Goal: Transaction & Acquisition: Purchase product/service

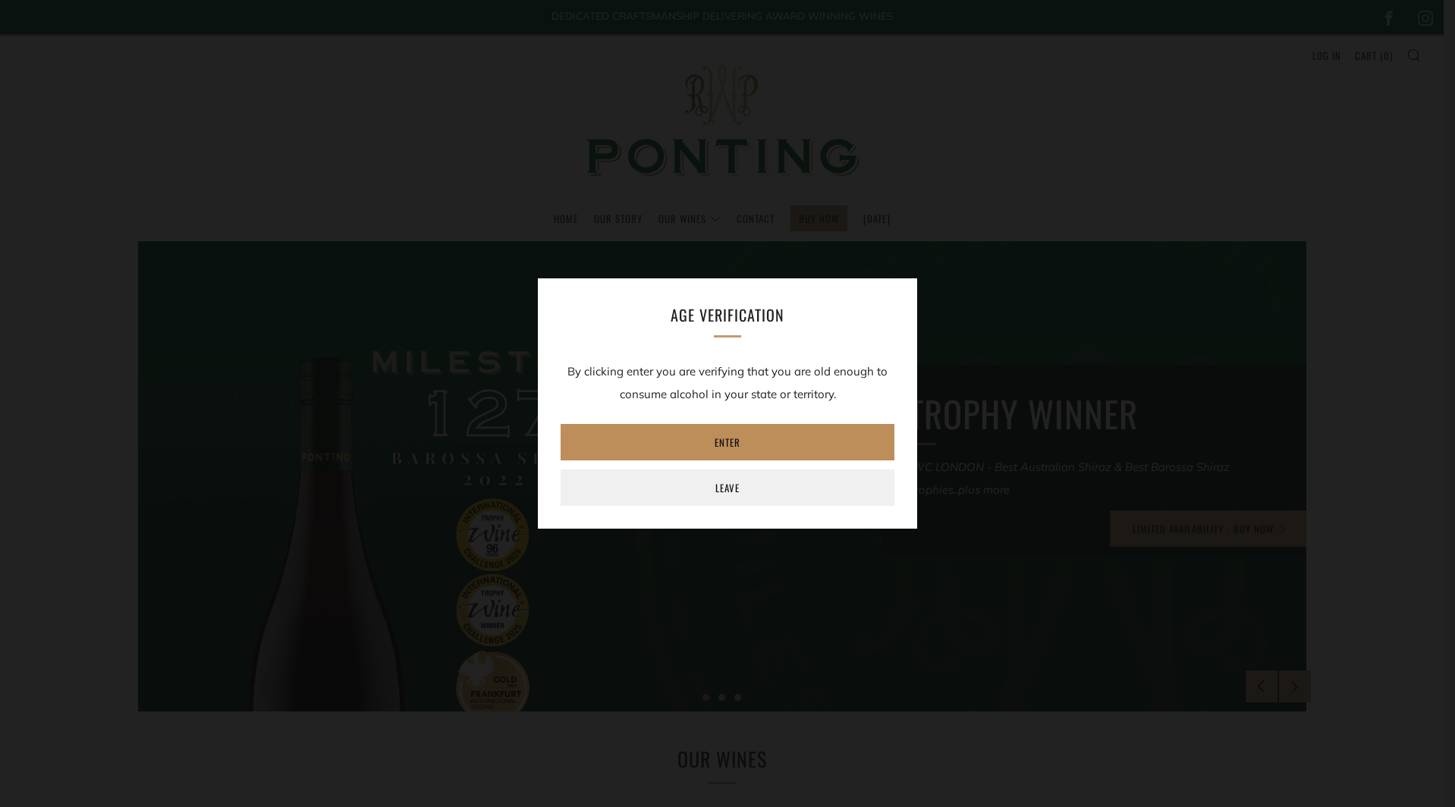
click at [752, 445] on link "Enter" at bounding box center [728, 442] width 334 height 36
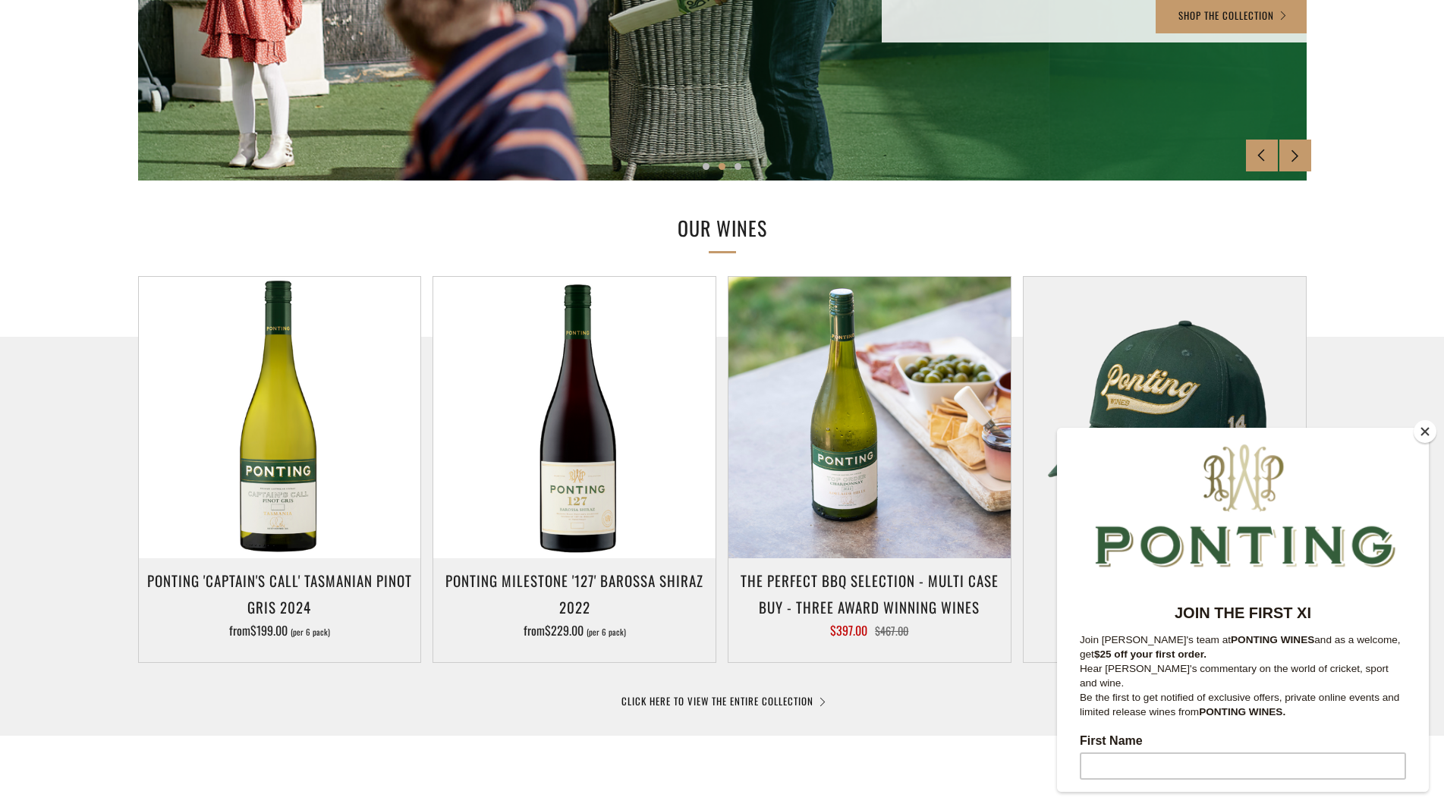
click at [1422, 432] on button "Close" at bounding box center [1424, 431] width 23 height 23
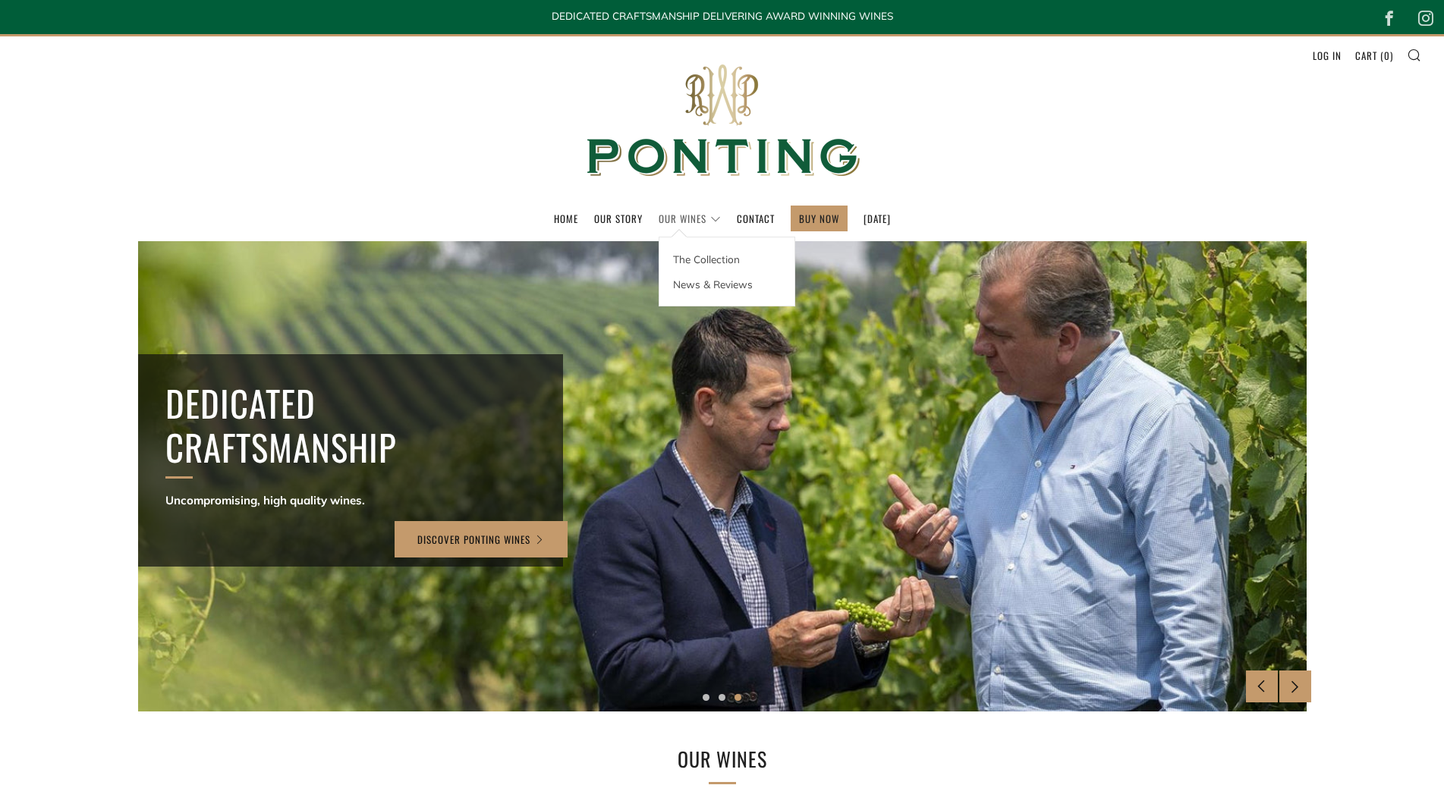
click at [692, 217] on link "Our Wines" at bounding box center [689, 218] width 62 height 24
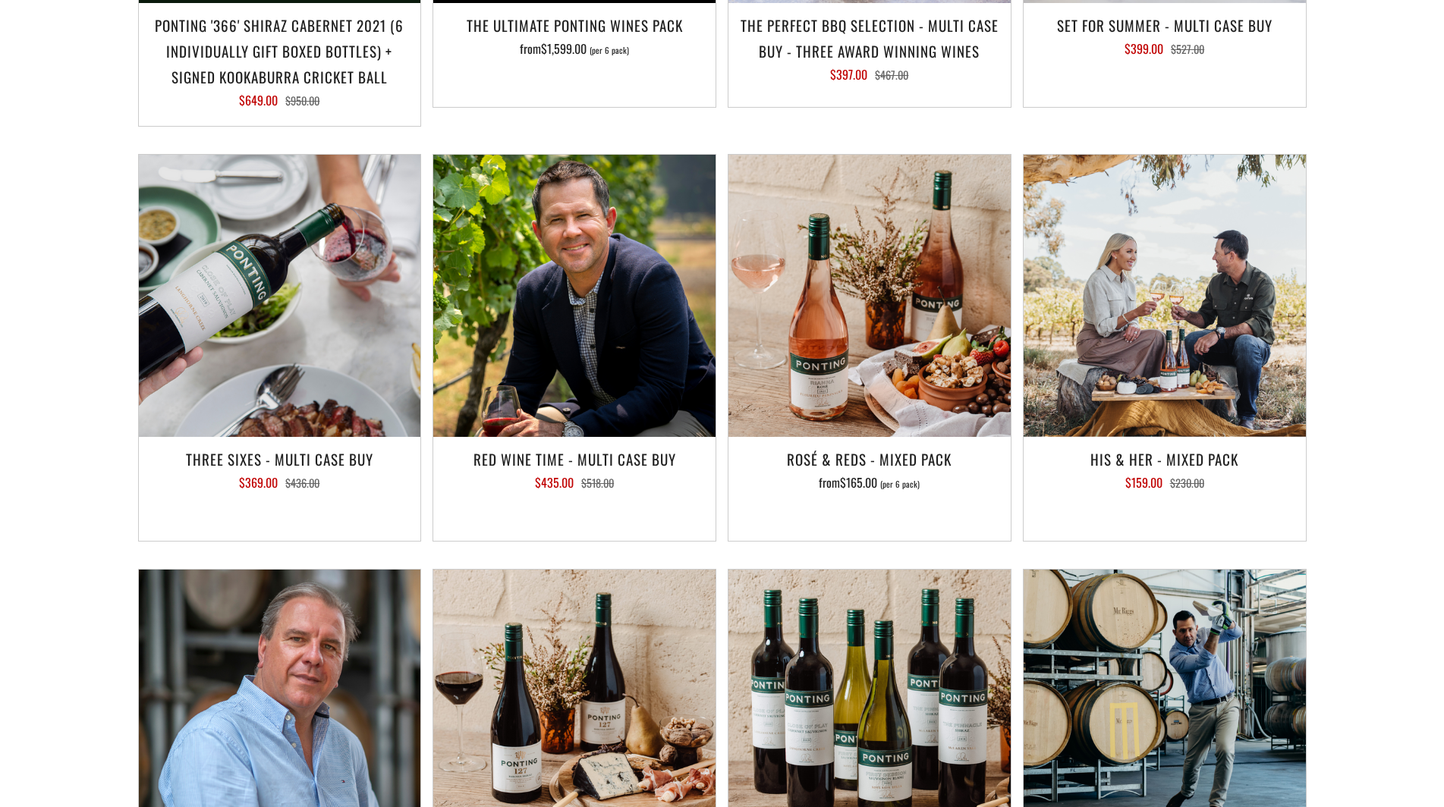
scroll to position [1972, 0]
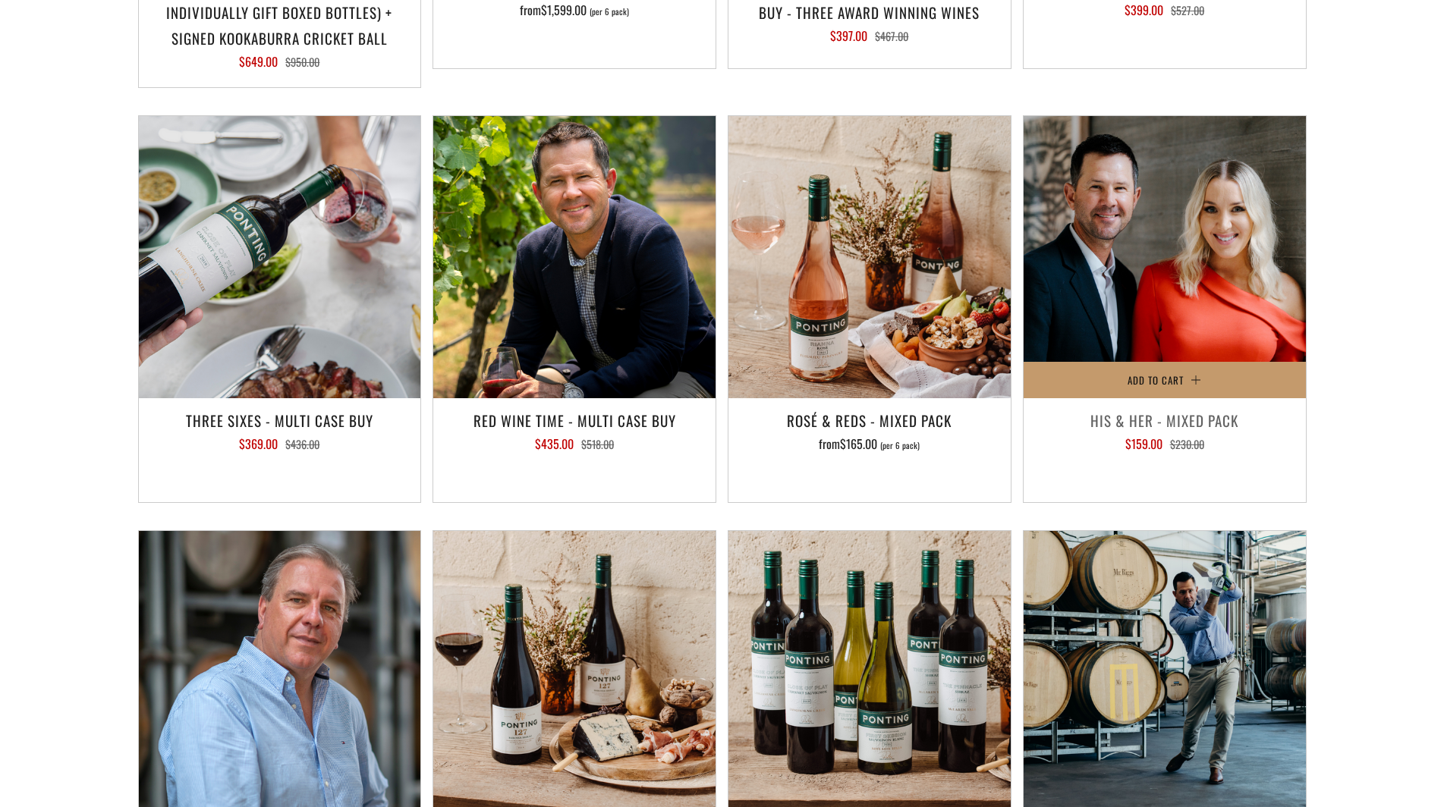
click at [1149, 281] on img at bounding box center [1164, 257] width 282 height 282
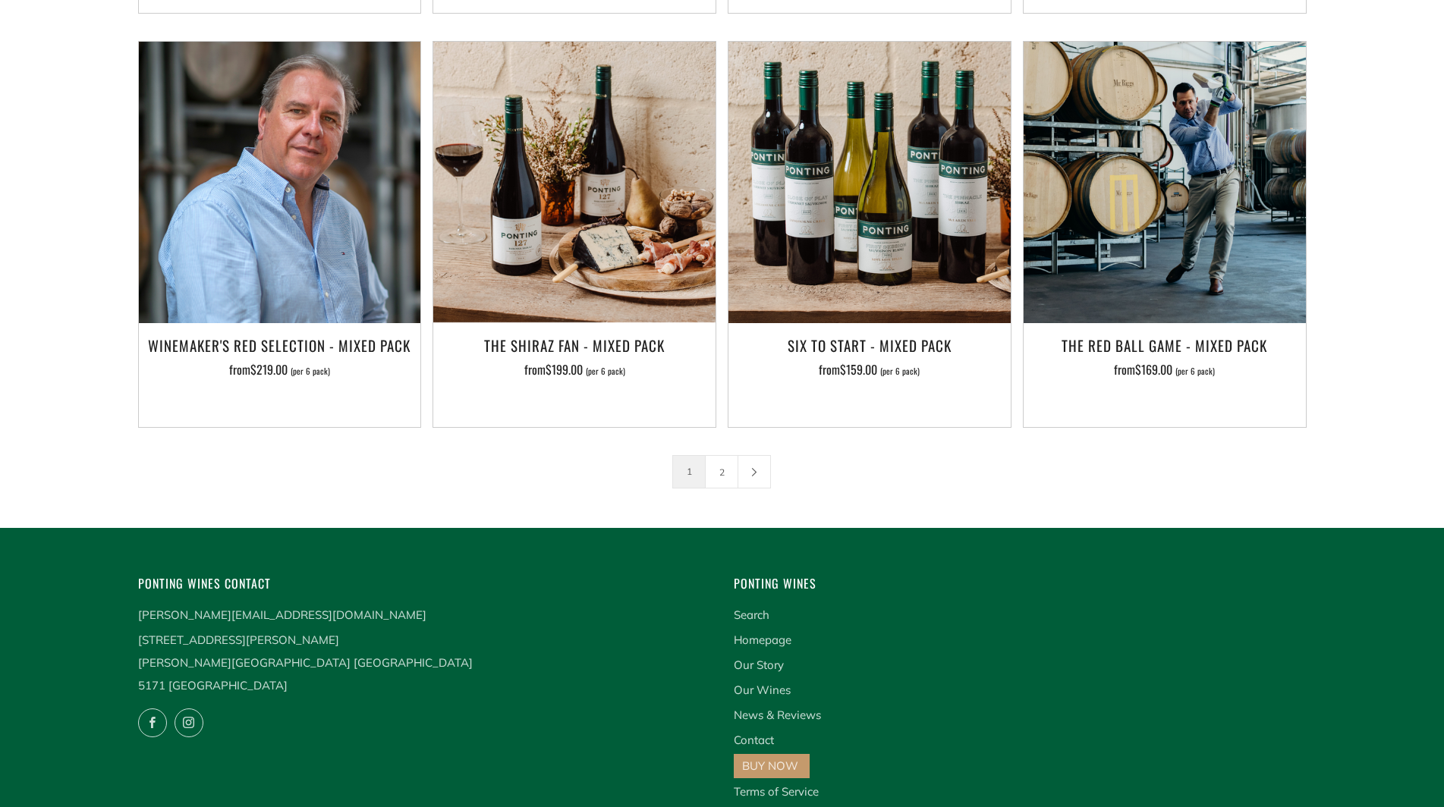
scroll to position [2504, 0]
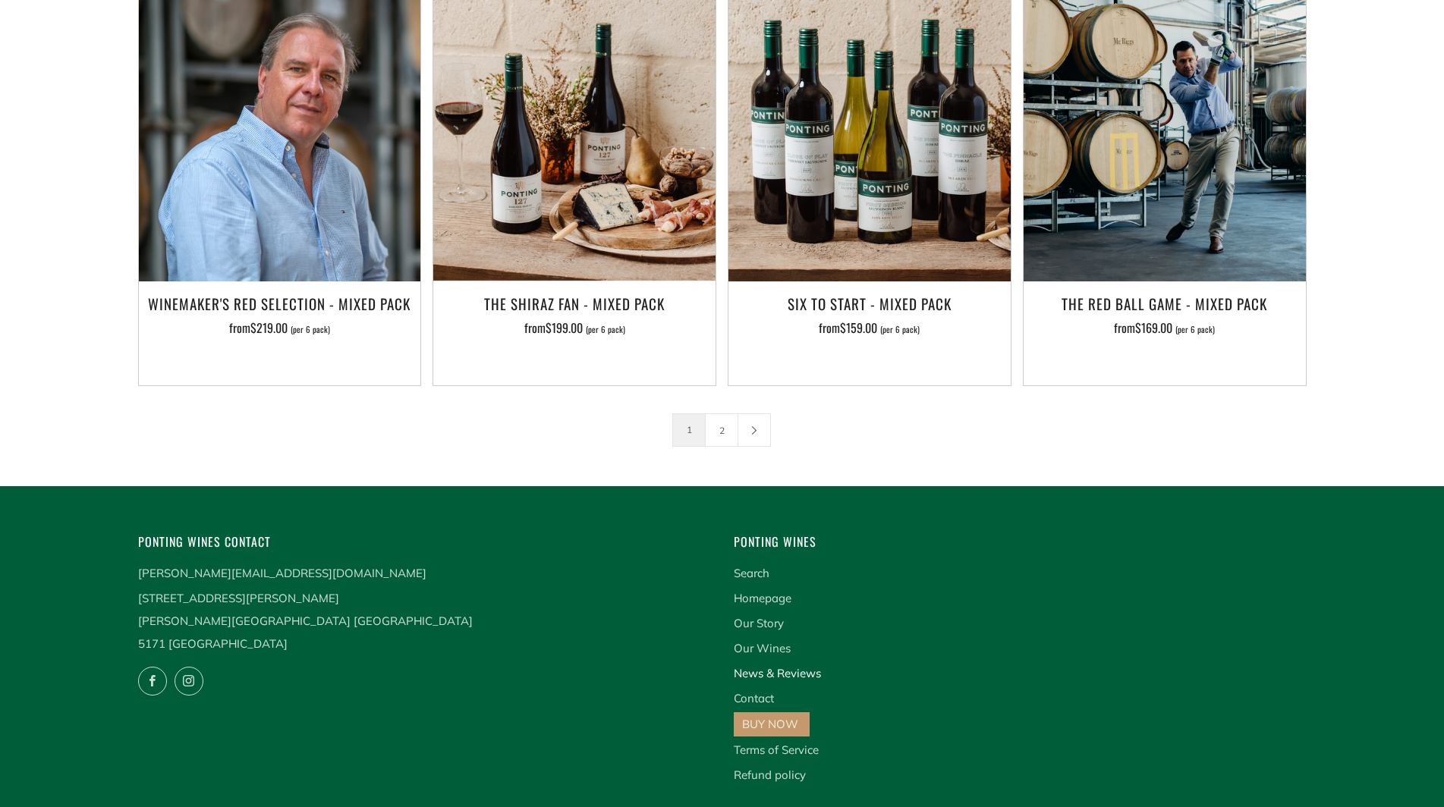
click at [777, 666] on link "News & Reviews" at bounding box center [777, 673] width 87 height 14
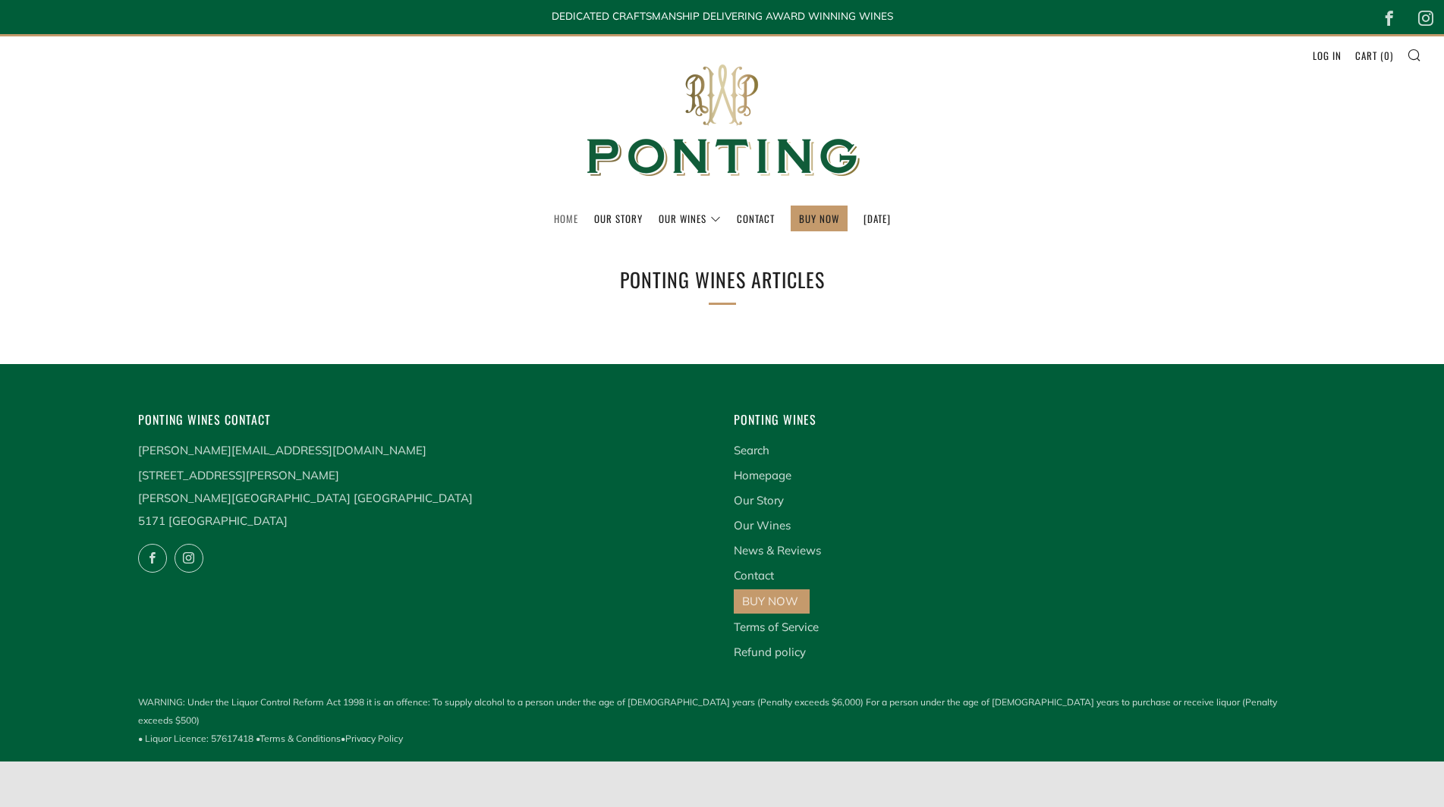
click at [554, 215] on link "Home" at bounding box center [566, 218] width 24 height 24
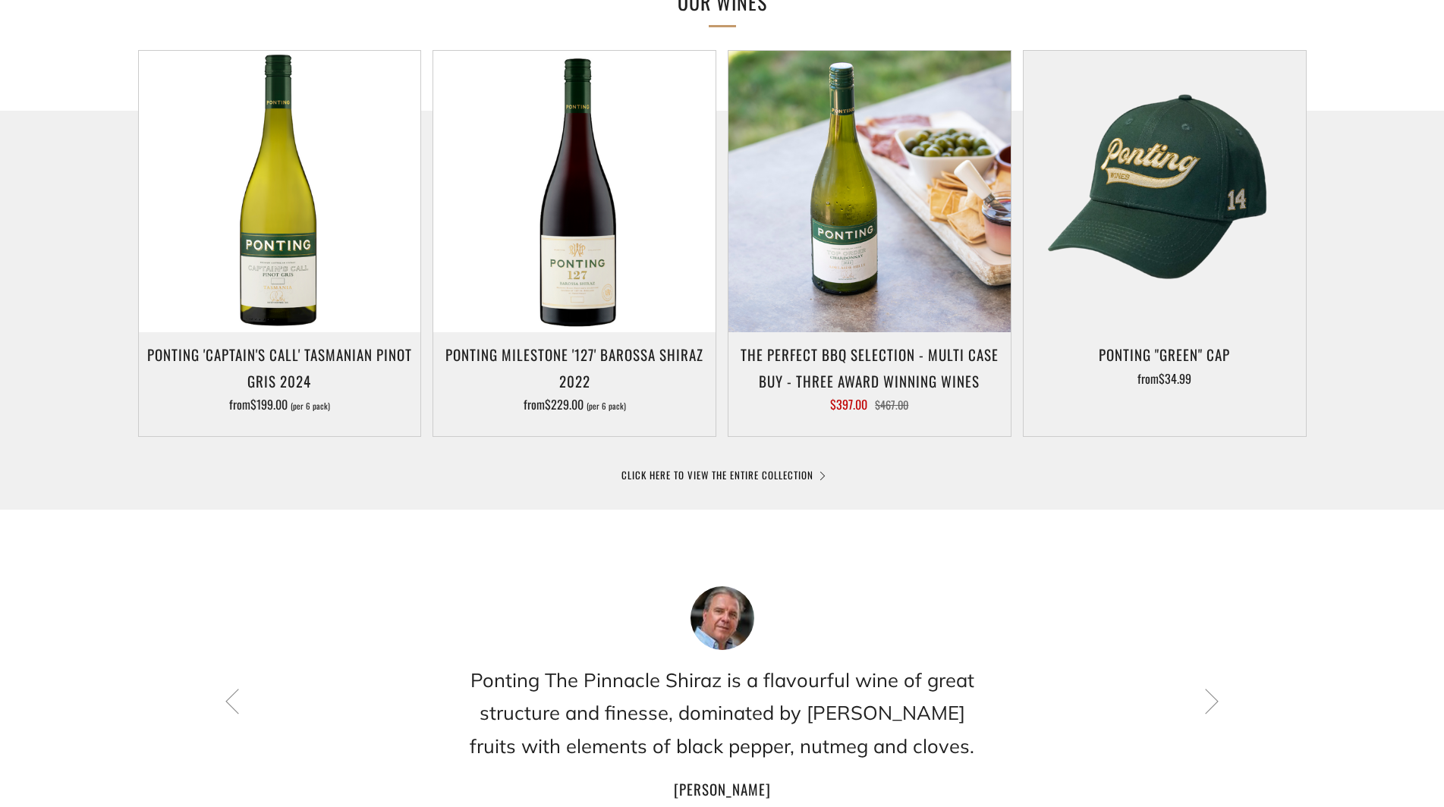
scroll to position [759, 0]
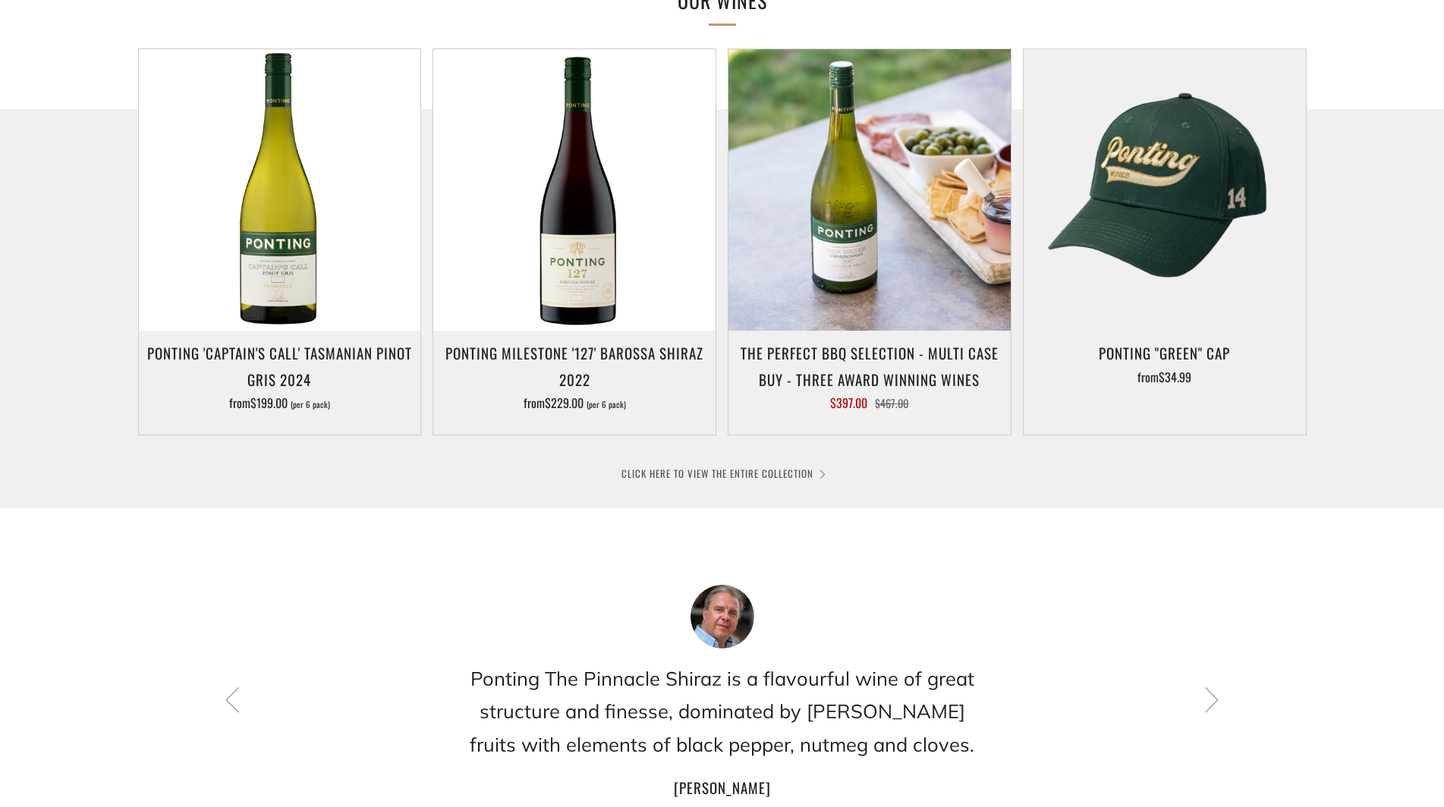
click at [775, 470] on link "CLICK HERE TO VIEW THE ENTIRE COLLECTION" at bounding box center [722, 473] width 202 height 15
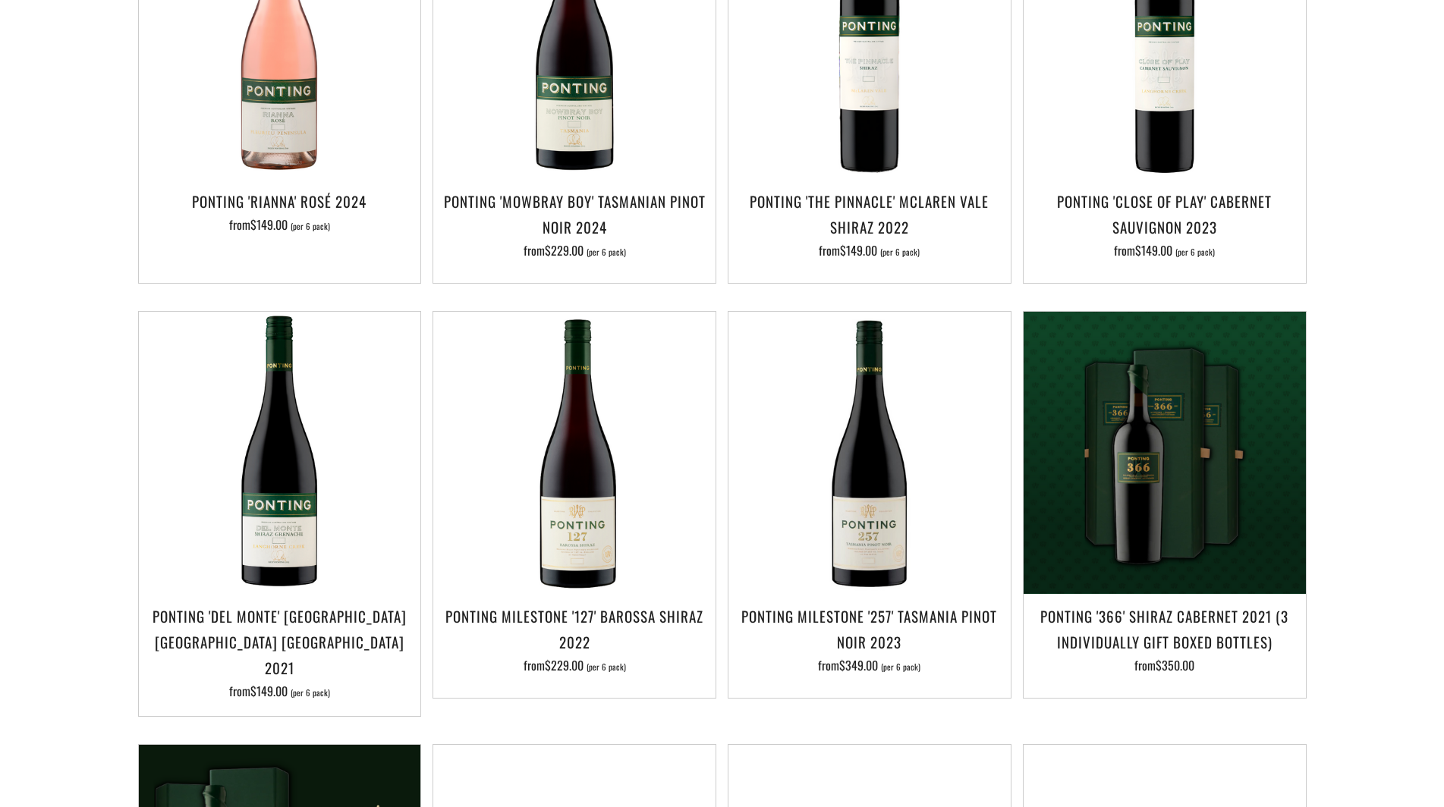
scroll to position [910, 0]
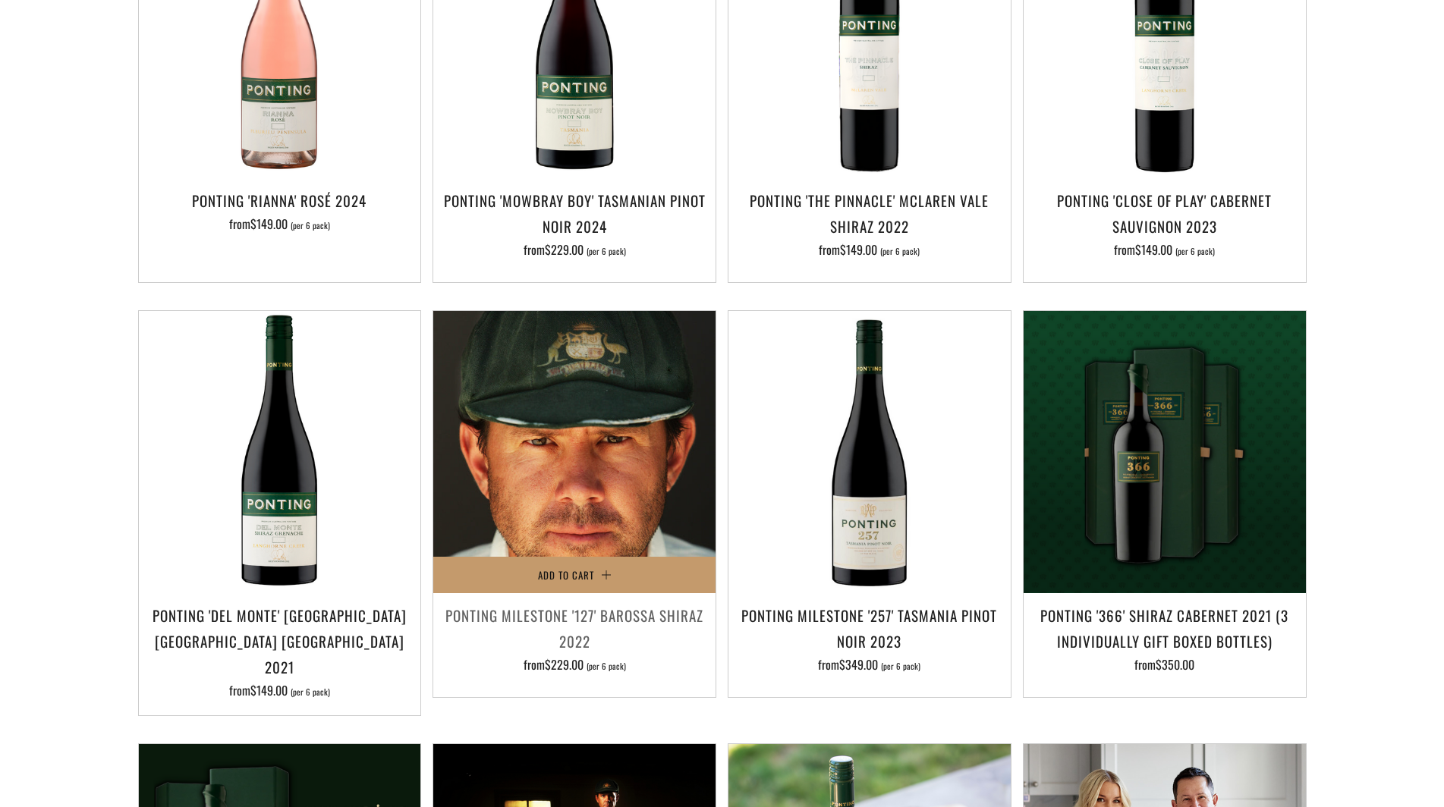
click at [589, 456] on img at bounding box center [574, 452] width 282 height 282
